Goal: Transaction & Acquisition: Purchase product/service

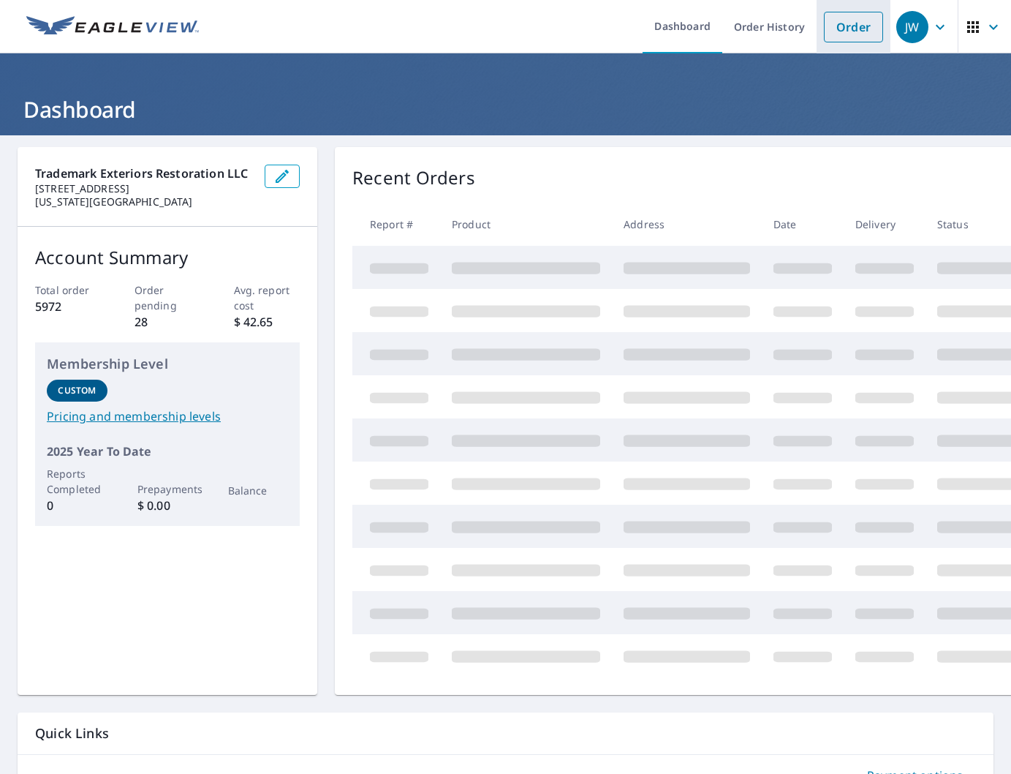
click at [861, 28] on link "Order" at bounding box center [853, 27] width 59 height 31
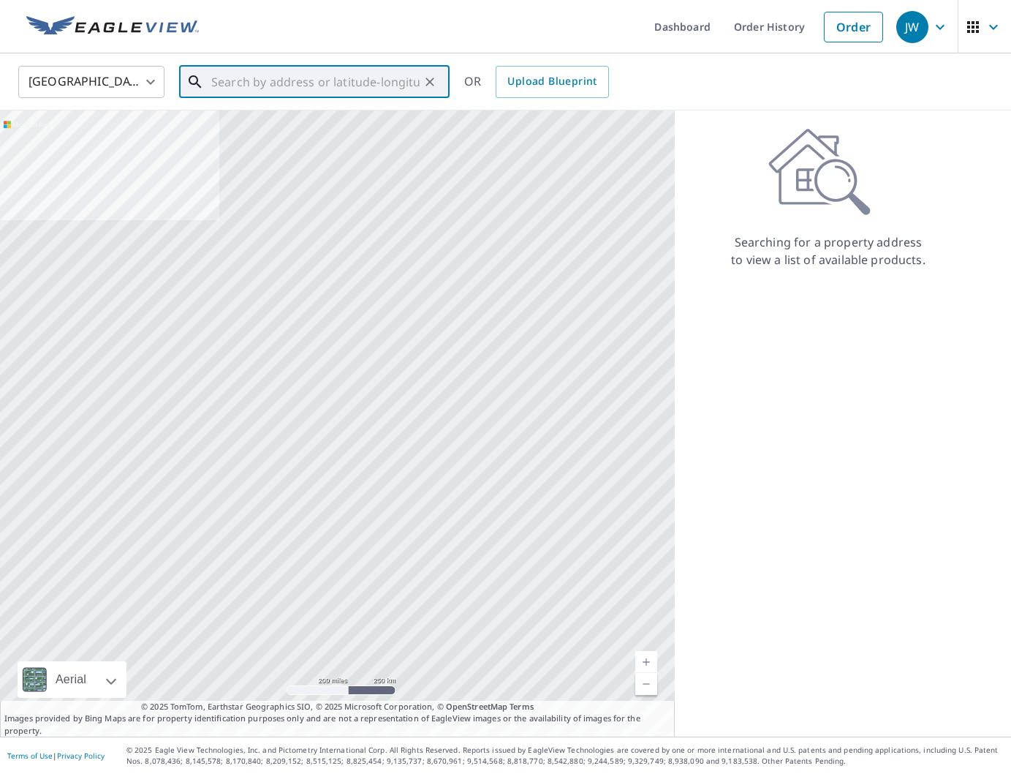
click at [349, 84] on input "text" at bounding box center [315, 81] width 208 height 41
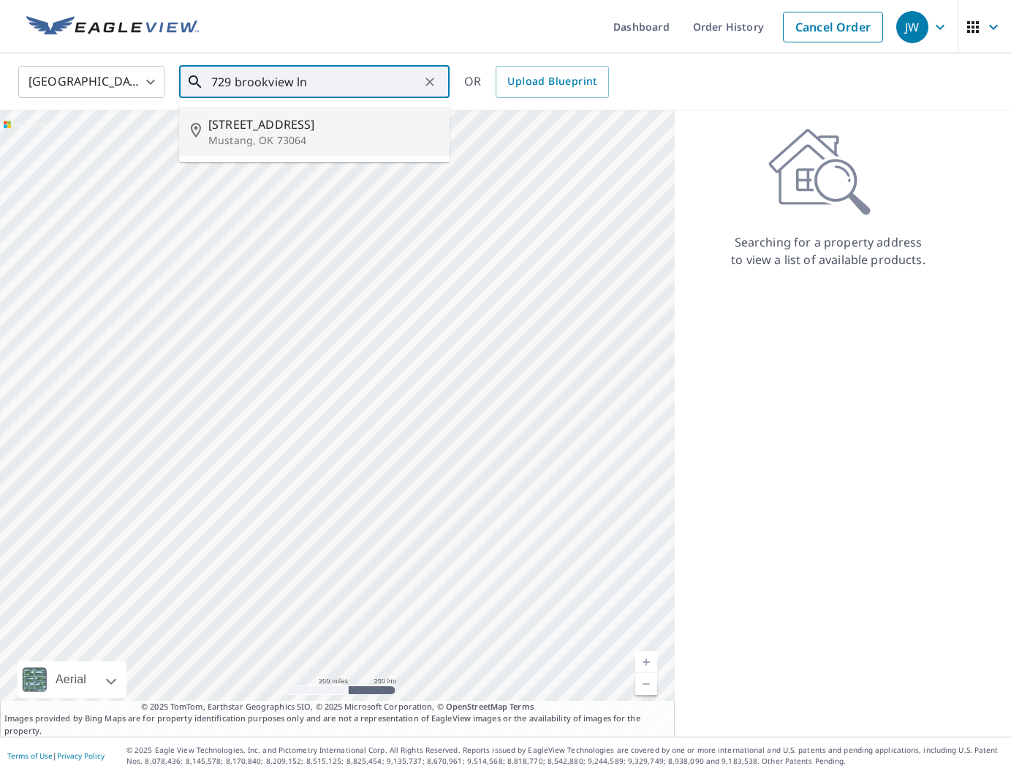
click at [358, 140] on p "Mustang, OK 73064" at bounding box center [323, 140] width 230 height 15
type input "[STREET_ADDRESS]"
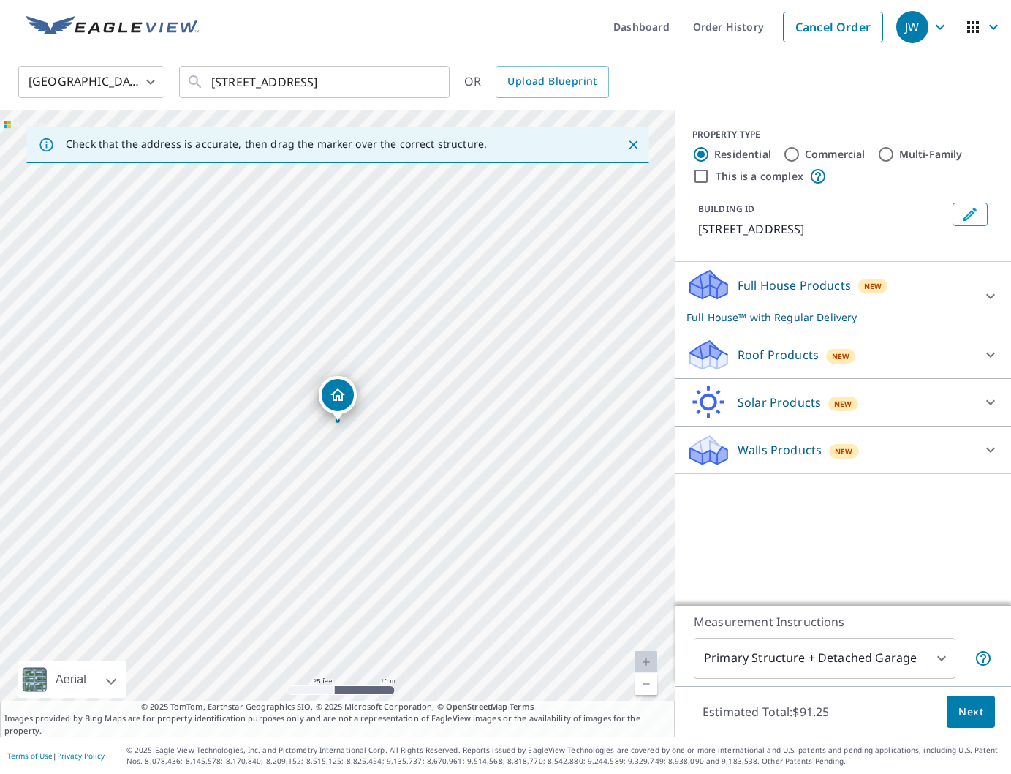
click at [768, 351] on p "Roof Products" at bounding box center [778, 355] width 81 height 18
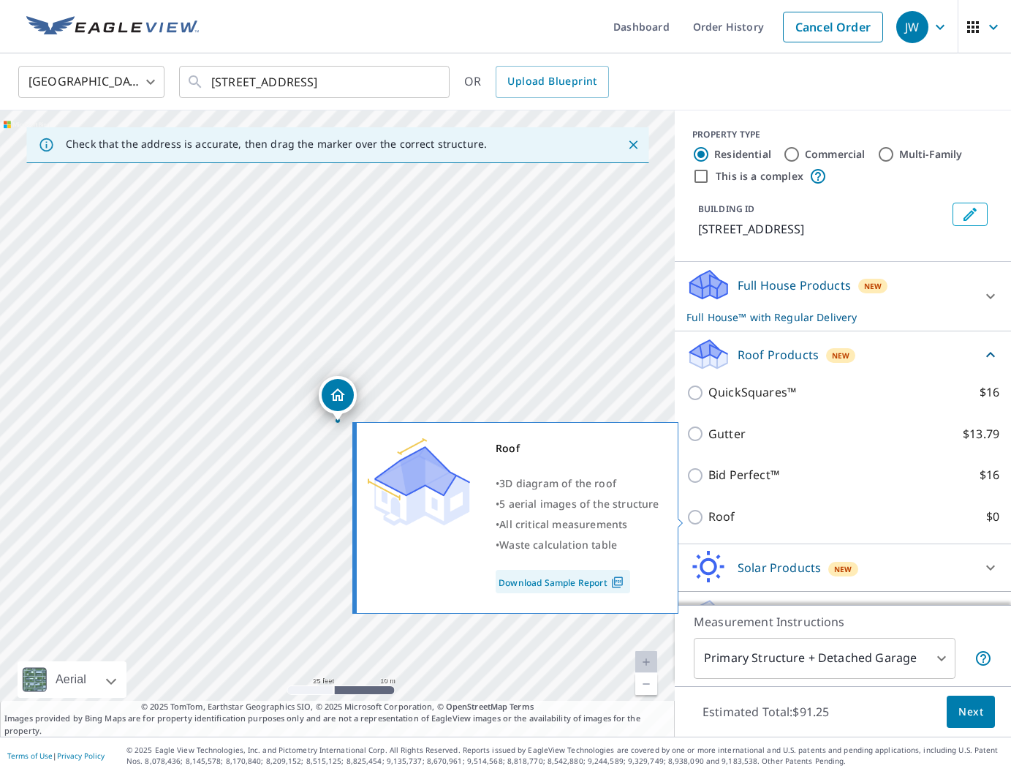
click at [720, 519] on p "Roof" at bounding box center [722, 516] width 27 height 18
click at [709, 519] on input "Roof $0" at bounding box center [698, 517] width 22 height 18
checkbox input "true"
type input "3"
checkbox input "false"
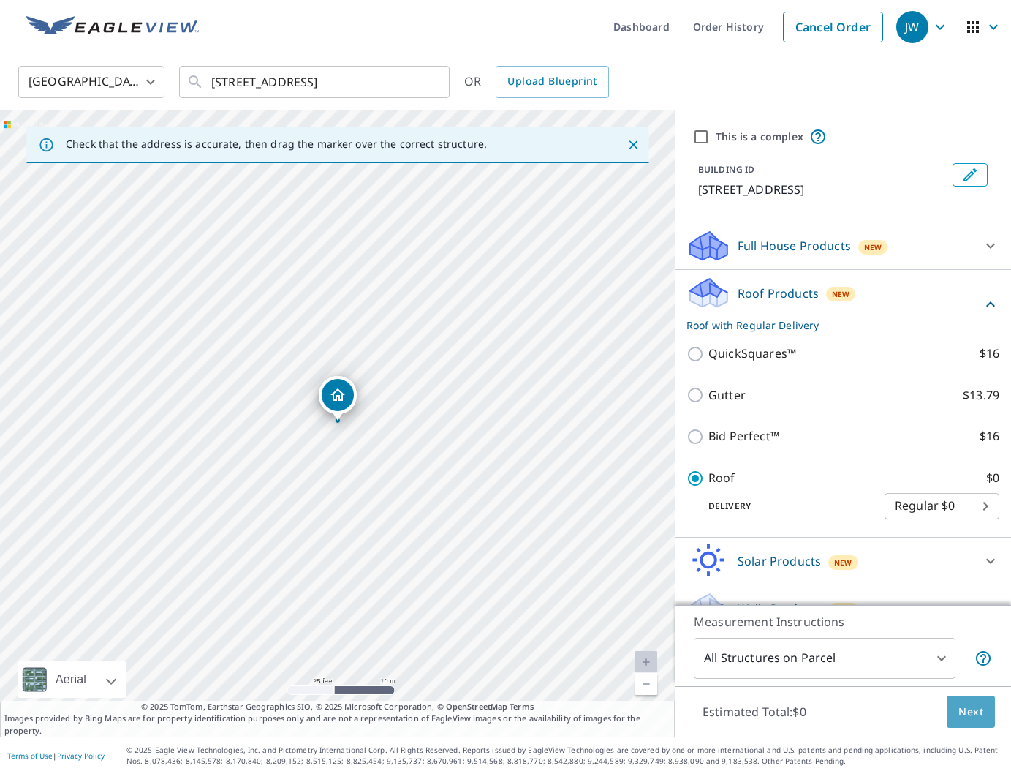
click at [974, 719] on span "Next" at bounding box center [971, 712] width 25 height 18
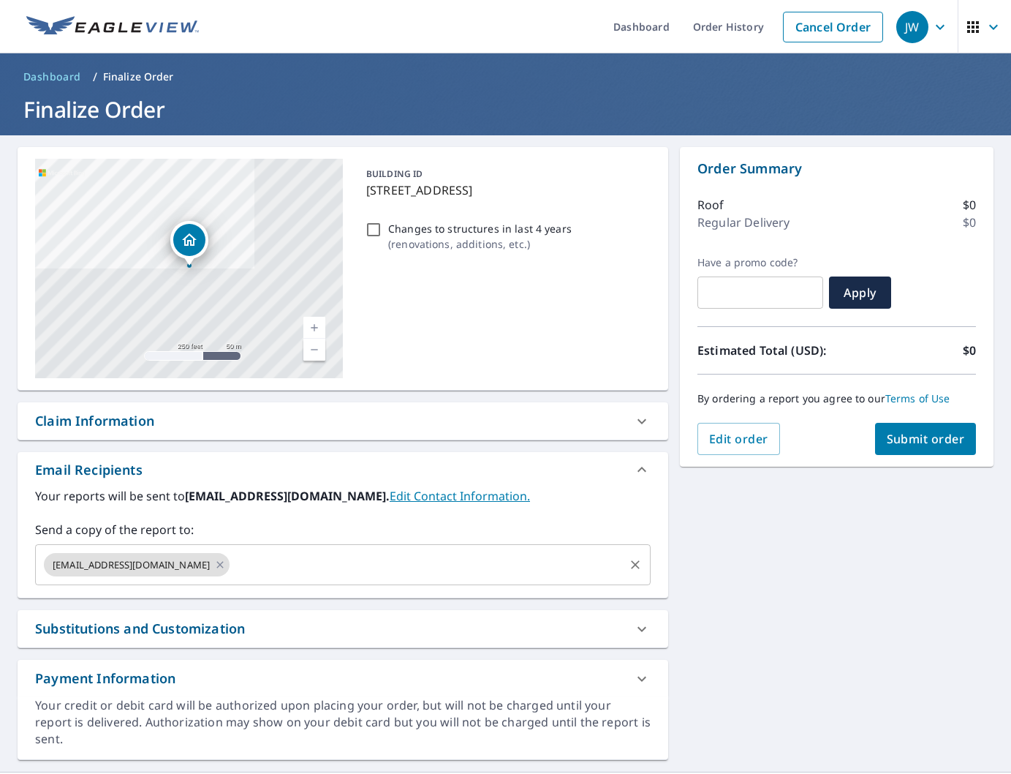
click at [311, 563] on input "text" at bounding box center [427, 565] width 390 height 28
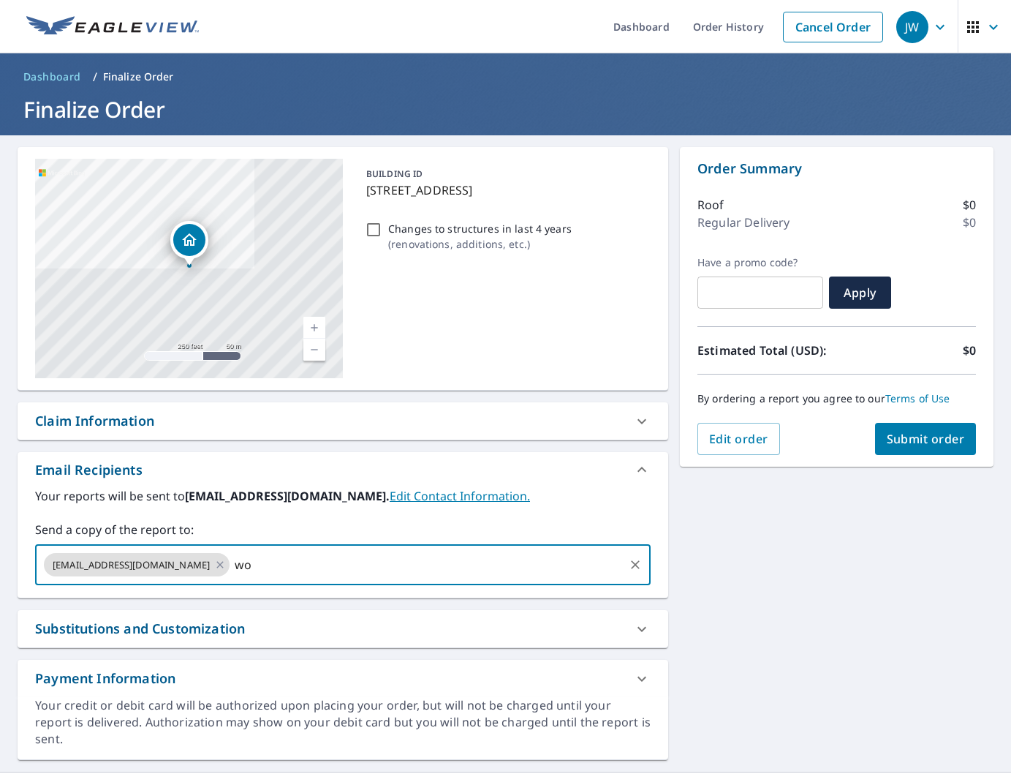
type input "w"
type input "[EMAIL_ADDRESS][DOMAIN_NAME]"
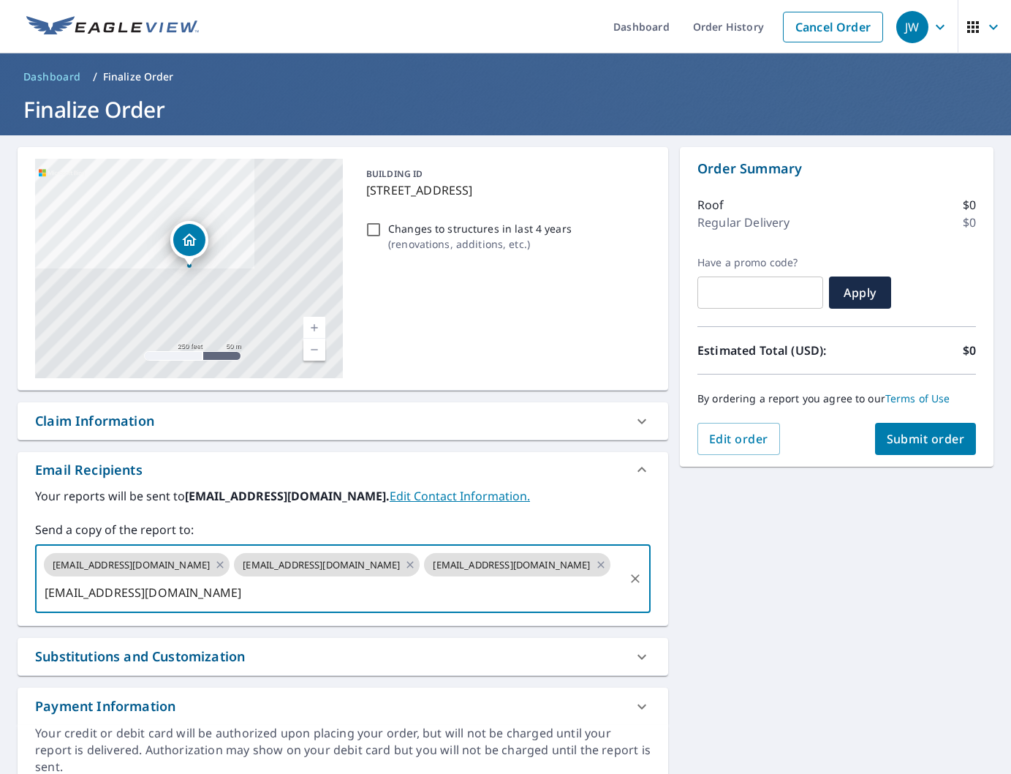
type input "[EMAIL_ADDRESS][DOMAIN_NAME]"
click at [175, 593] on div "[EMAIL_ADDRESS][DOMAIN_NAME]" at bounding box center [137, 592] width 186 height 23
click at [217, 593] on icon at bounding box center [220, 592] width 7 height 7
paste input "[EMAIL_ADDRESS][DOMAIN_NAME]"
type input "[EMAIL_ADDRESS][DOMAIN_NAME]"
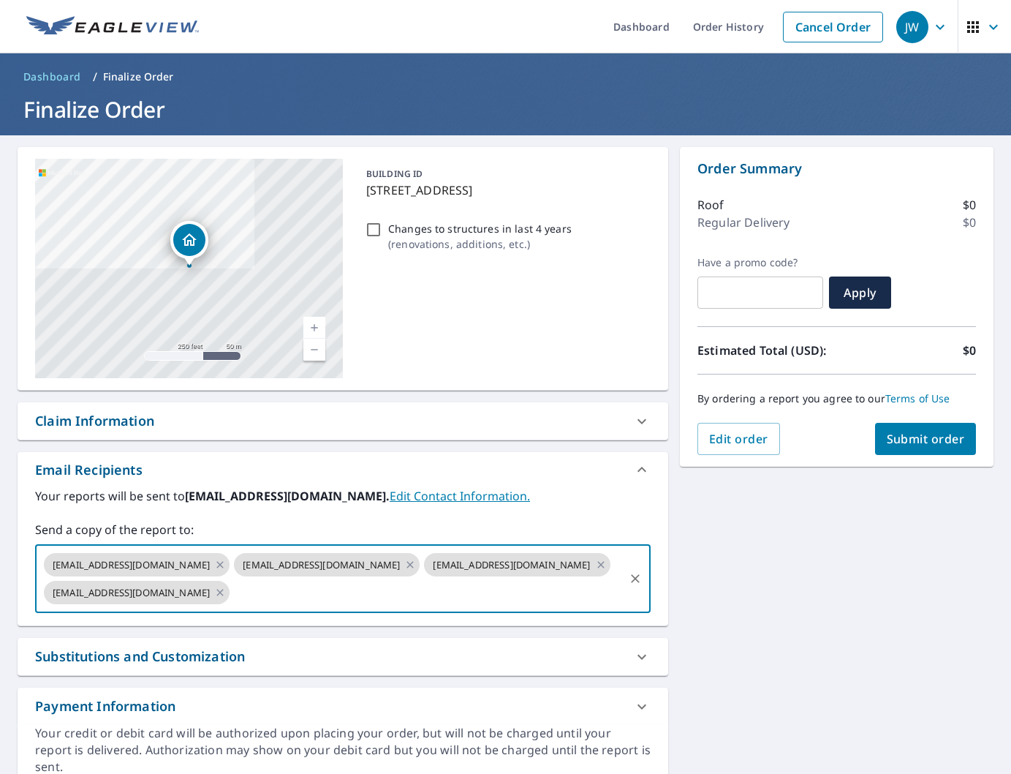
click at [908, 442] on span "Submit order" at bounding box center [926, 439] width 78 height 16
